Goal: Information Seeking & Learning: Learn about a topic

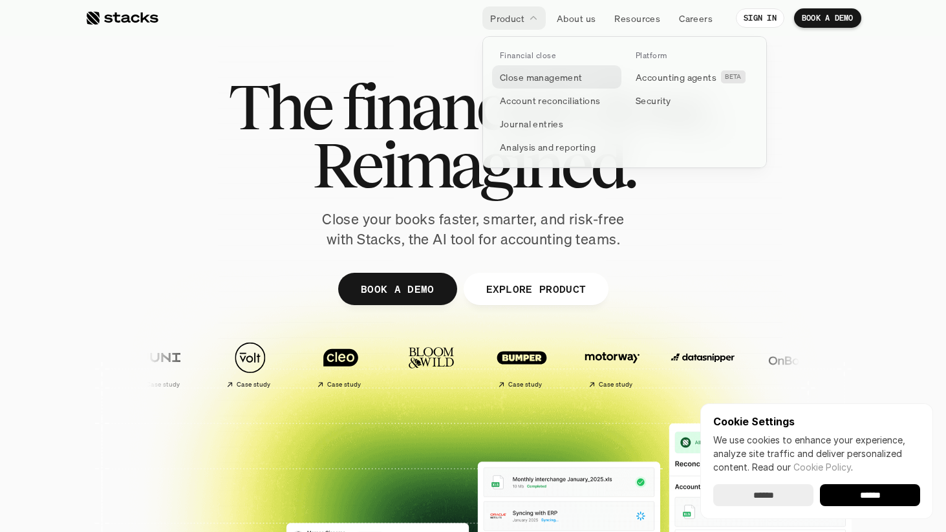
click at [565, 79] on p "Close management" at bounding box center [541, 77] width 83 height 14
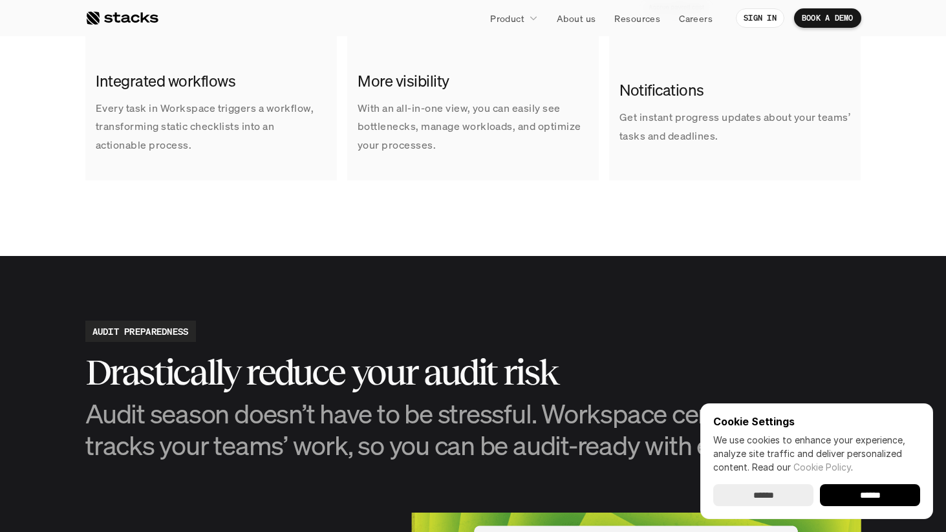
scroll to position [1140, 0]
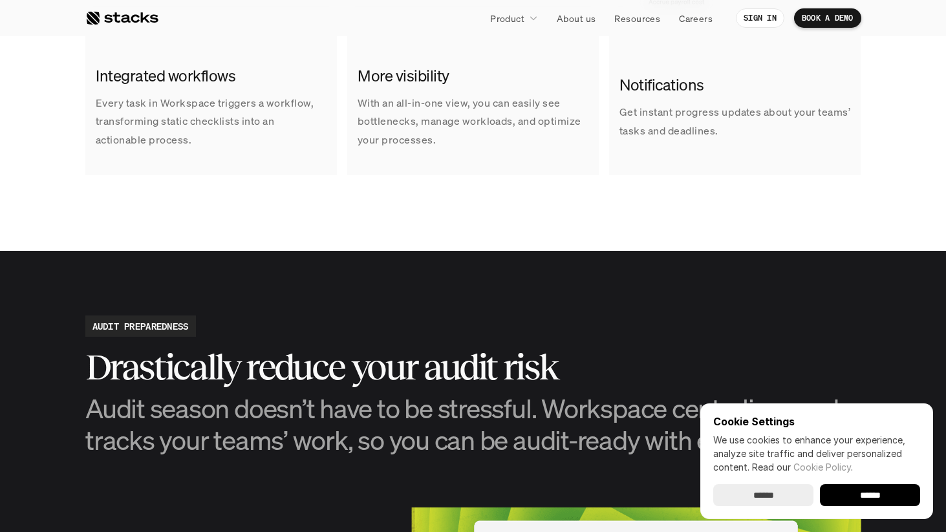
click at [862, 495] on input "******" at bounding box center [870, 495] width 100 height 22
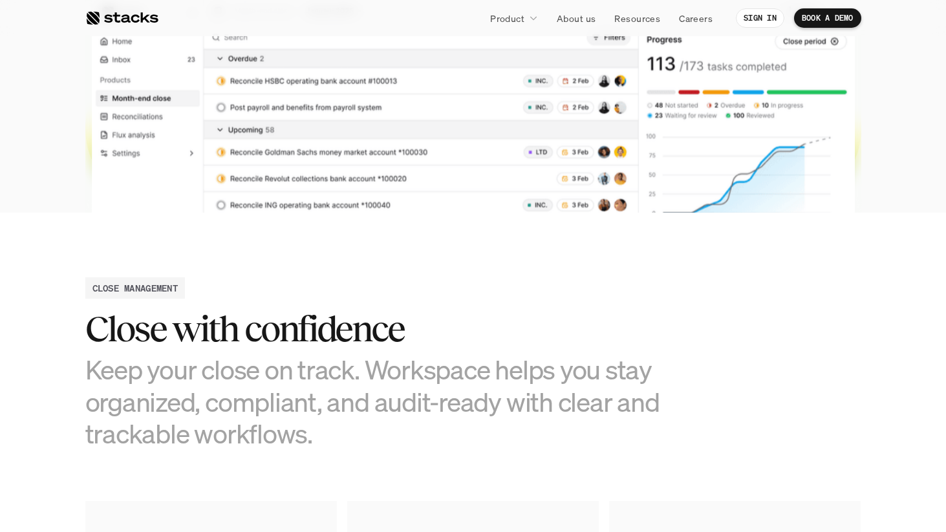
scroll to position [413, 0]
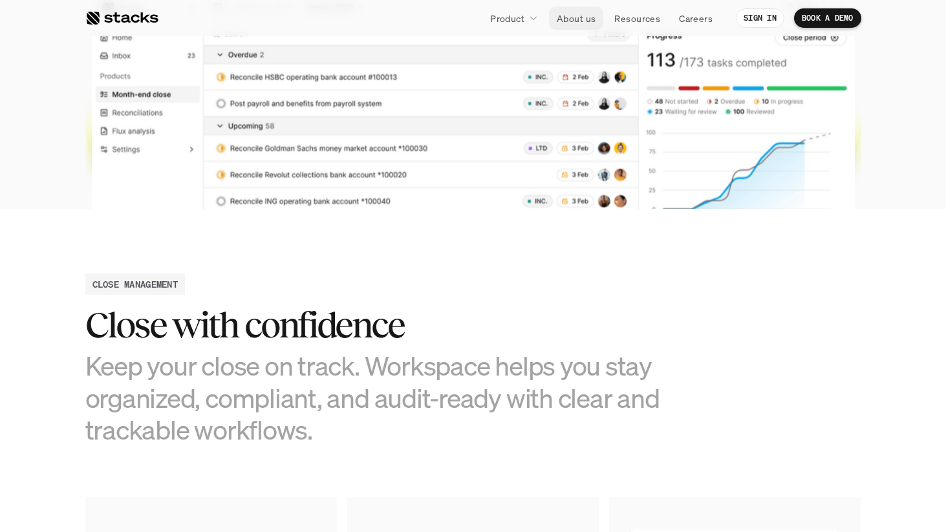
click at [571, 19] on p "About us" at bounding box center [576, 19] width 39 height 14
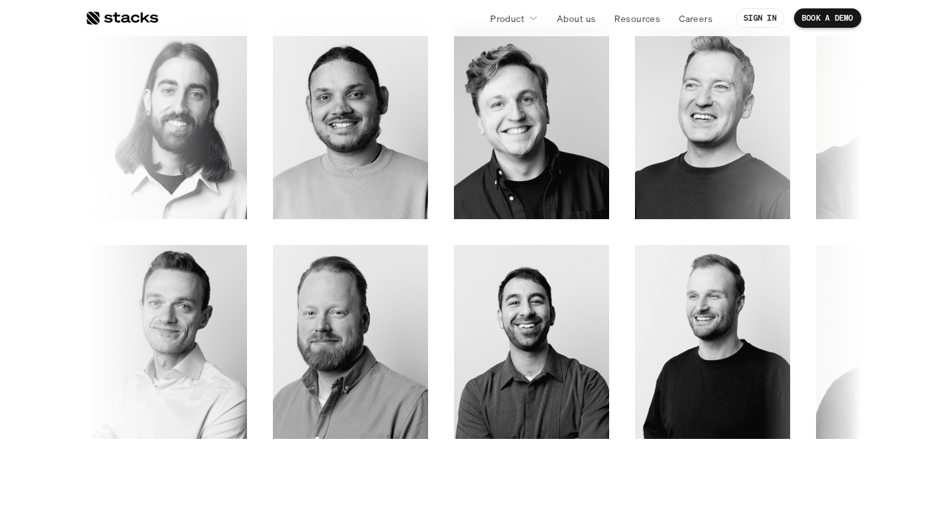
scroll to position [1832, 0]
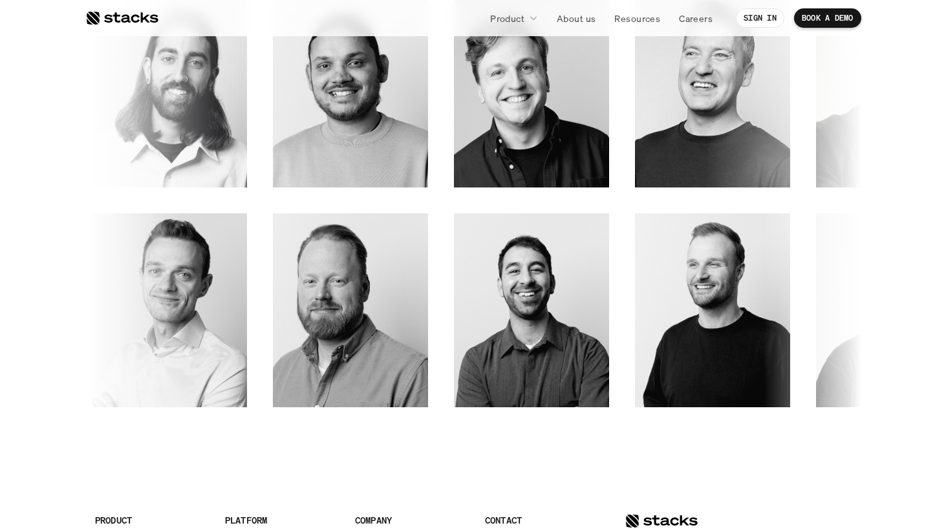
scroll to position [1833, 0]
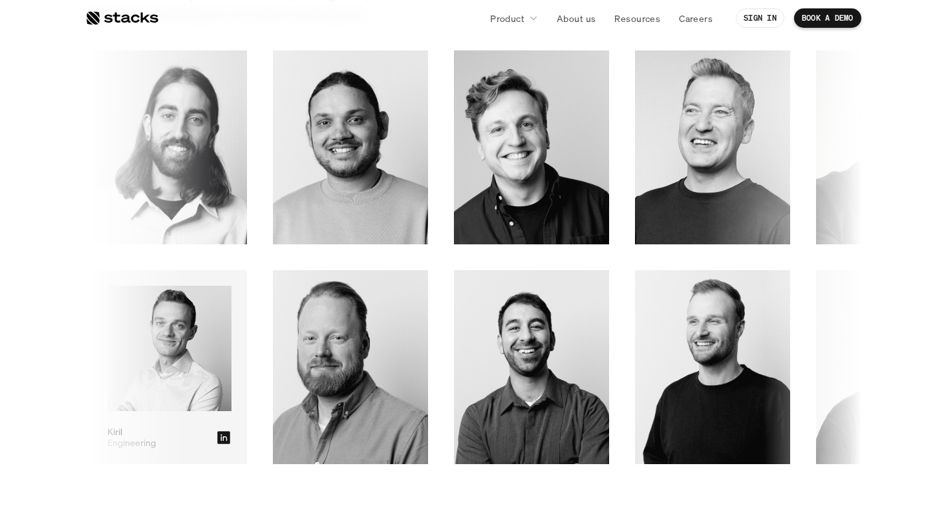
click at [289, 437] on icon at bounding box center [281, 437] width 16 height 16
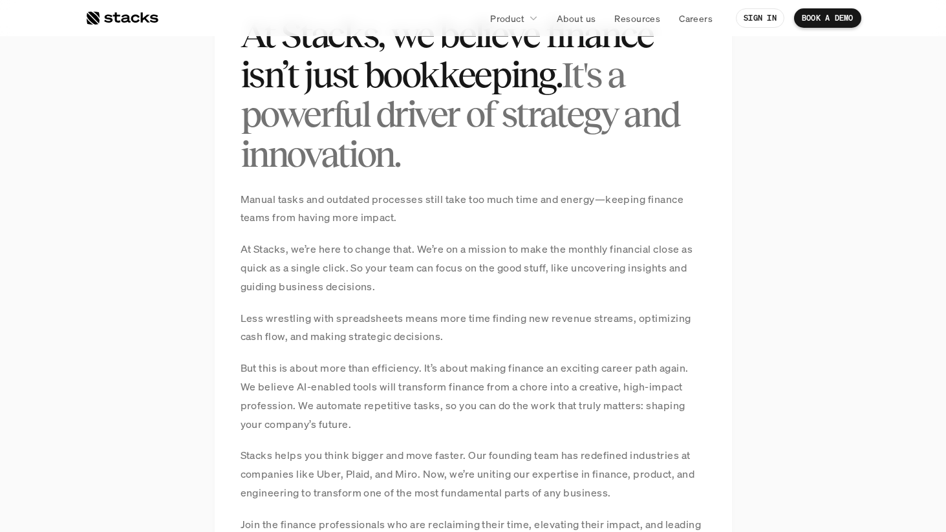
scroll to position [964, 0]
